Goal: Information Seeking & Learning: Learn about a topic

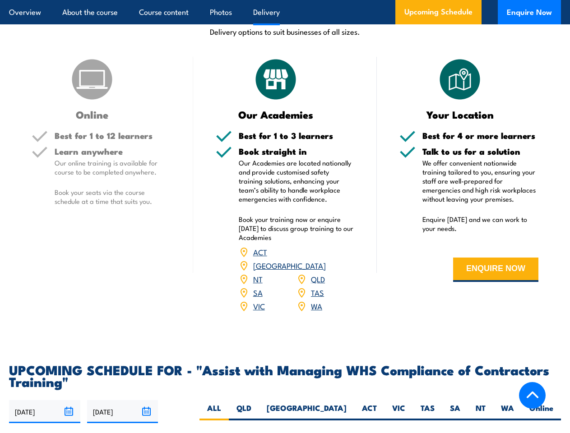
click at [285, 0] on article "Overview About the course Course content Photos Delivery Upcoming Schedule Enqu…" at bounding box center [285, 12] width 552 height 24
click at [45, 400] on input "[DATE]" at bounding box center [44, 411] width 71 height 23
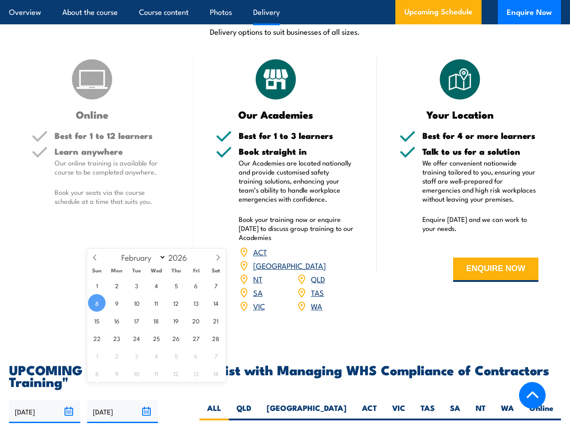
click at [123, 400] on input "[DATE]" at bounding box center [122, 411] width 71 height 23
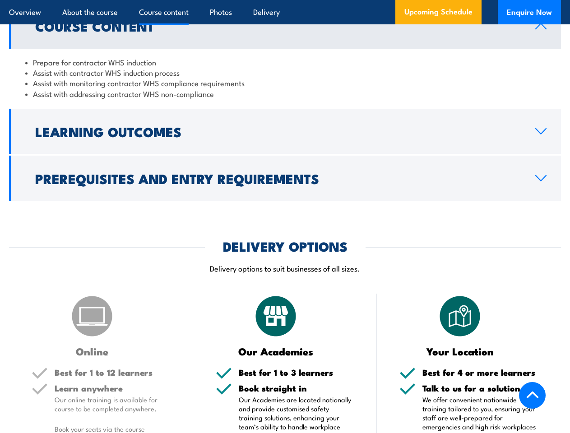
click at [285, 0] on article "Overview About the course Course content Photos Delivery Upcoming Schedule Enqu…" at bounding box center [285, 12] width 552 height 24
click at [285, 128] on h2 "Learning Outcomes" at bounding box center [278, 131] width 486 height 12
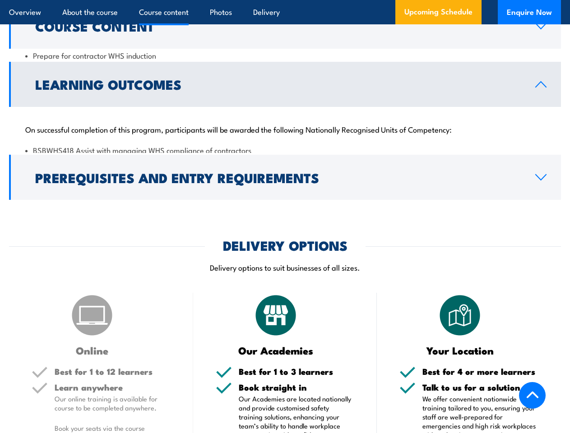
click at [285, 175] on h2 "Prerequisites and Entry Requirements" at bounding box center [278, 178] width 486 height 12
